Goal: Check status: Check status

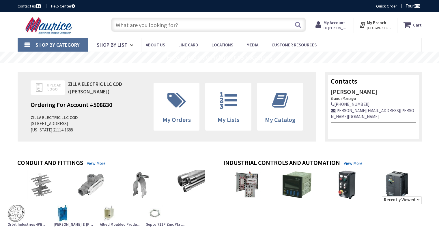
drag, startPoint x: 0, startPoint y: 0, endPoint x: 333, endPoint y: 22, distance: 333.5
click at [333, 22] on strong "My Account" at bounding box center [334, 22] width 22 height 5
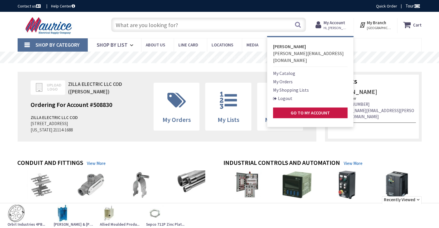
click at [289, 78] on link "My Orders" at bounding box center [283, 81] width 20 height 7
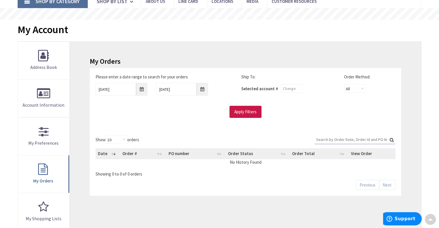
scroll to position [47, 0]
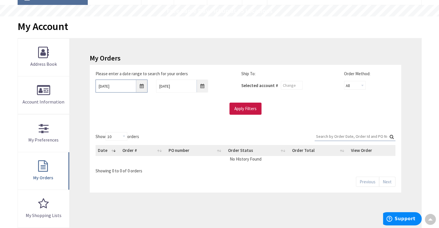
click at [141, 85] on input "[DATE]" at bounding box center [121, 86] width 52 height 13
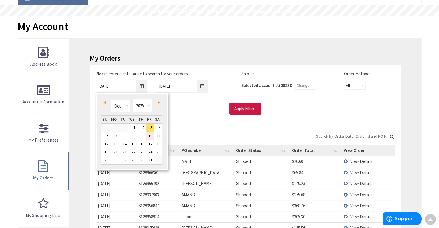
click at [149, 137] on link "10" at bounding box center [150, 136] width 8 height 8
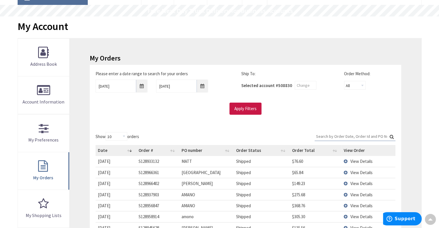
scroll to position [0, 0]
click at [144, 87] on input "[DATE]" at bounding box center [121, 86] width 52 height 13
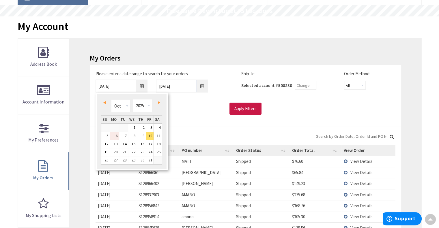
click at [112, 134] on link "6" at bounding box center [114, 136] width 9 height 8
type input "[DATE]"
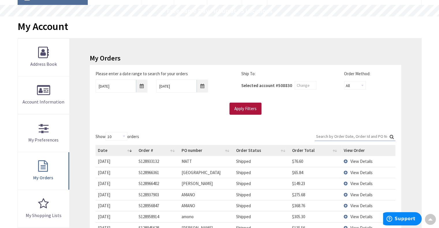
click at [247, 110] on input "Apply Filters" at bounding box center [245, 109] width 32 height 12
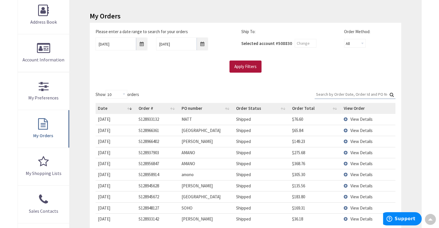
scroll to position [96, 0]
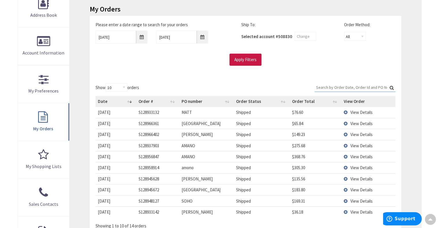
click at [414, 124] on div "My Orders Please enter a date range to search for your orders [DATE] [DATE] Shi…" at bounding box center [244, 126] width 351 height 275
click at [415, 128] on div "My Orders Please enter a date range to search for your orders [DATE] [DATE] Shi…" at bounding box center [244, 126] width 351 height 275
click at [364, 111] on span "View Details" at bounding box center [361, 112] width 22 height 5
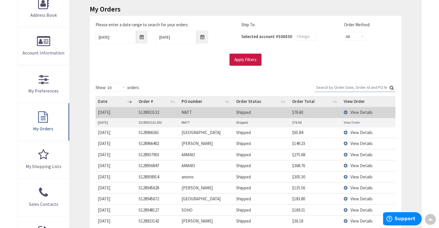
click at [352, 120] on link "View Order" at bounding box center [351, 122] width 16 height 5
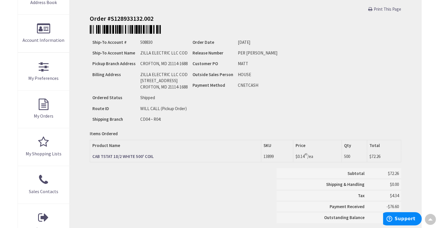
scroll to position [110, 0]
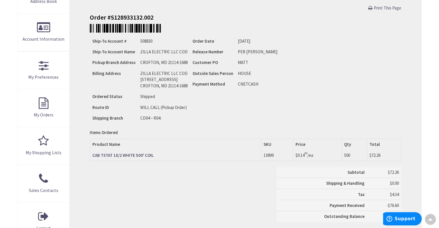
click at [129, 177] on div "Subtotal $72.26 Shipping & Handling $0.00 Tax $4.34 Payment Received" at bounding box center [245, 197] width 320 height 61
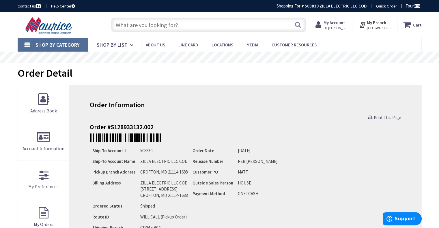
click at [332, 25] on strong "My Account" at bounding box center [334, 22] width 22 height 5
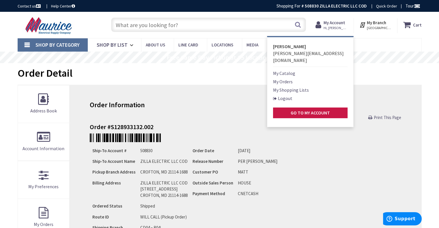
click at [292, 78] on link "My Orders" at bounding box center [283, 81] width 20 height 7
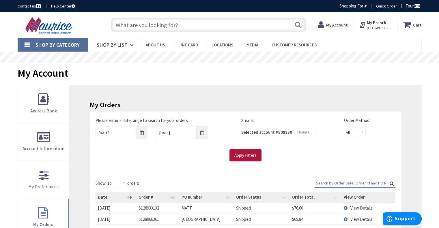
click at [236, 150] on input "Apply Filters" at bounding box center [245, 155] width 32 height 12
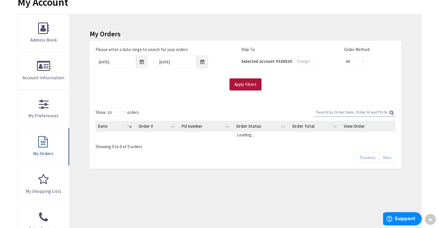
scroll to position [105, 0]
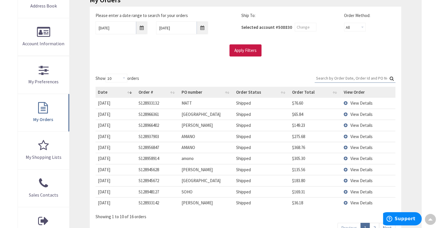
click at [359, 125] on span "View Details" at bounding box center [361, 125] width 22 height 5
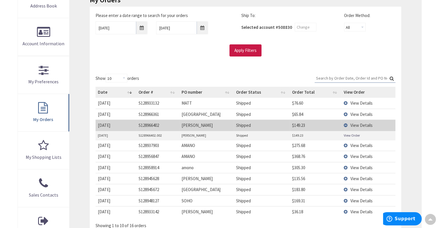
click at [363, 127] on span "View Details" at bounding box center [361, 125] width 22 height 5
